Goal: Check status: Check status

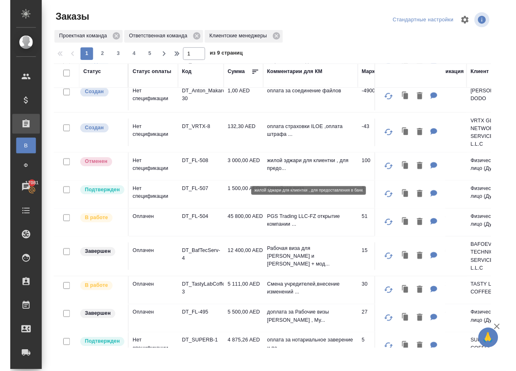
scroll to position [35, 0]
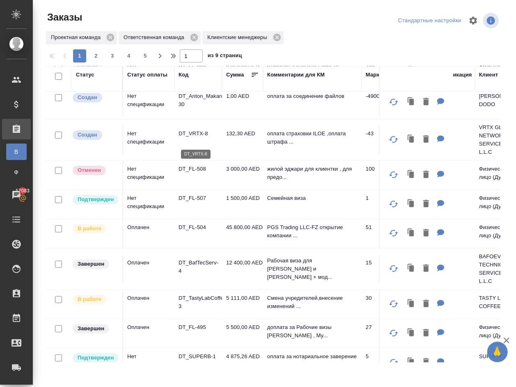
click at [184, 138] on p "DT_VRTX-8" at bounding box center [198, 133] width 39 height 8
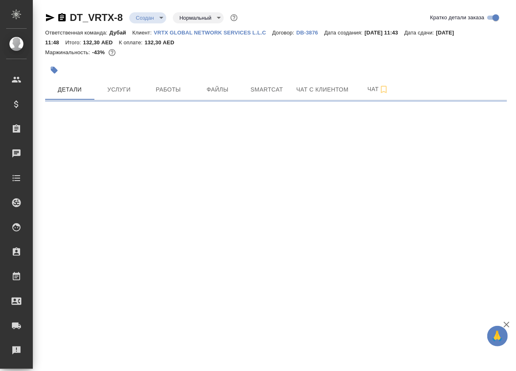
select select "RU"
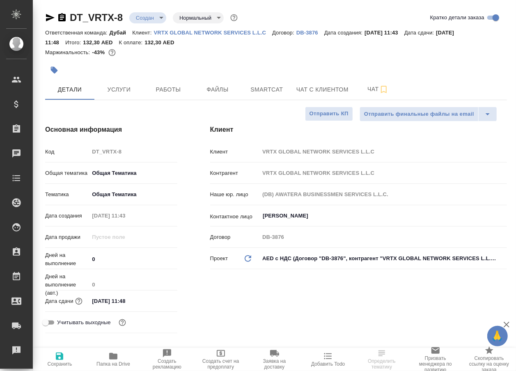
type input "[PERSON_NAME]"
type textarea "x"
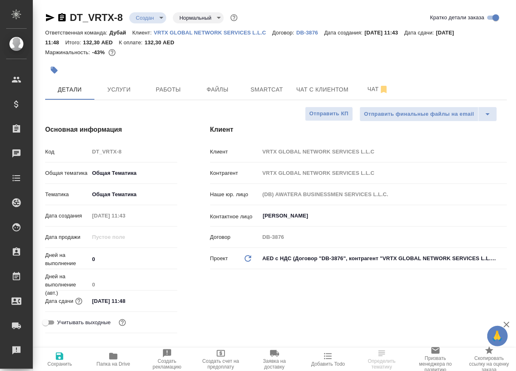
type textarea "x"
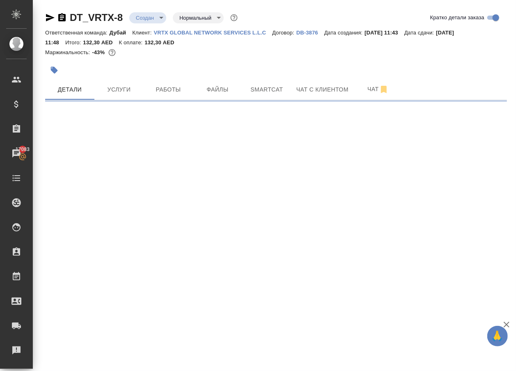
select select "RU"
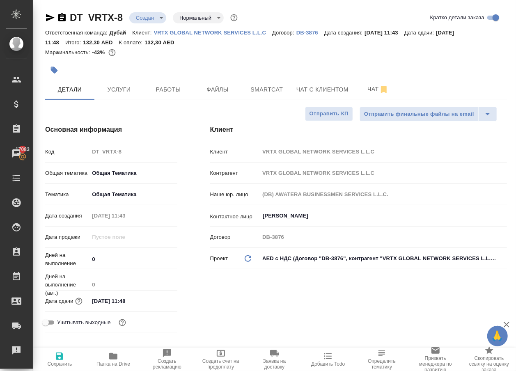
type textarea "x"
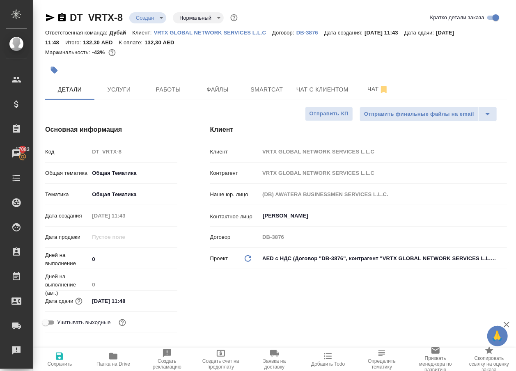
type textarea "x"
